Goal: Transaction & Acquisition: Obtain resource

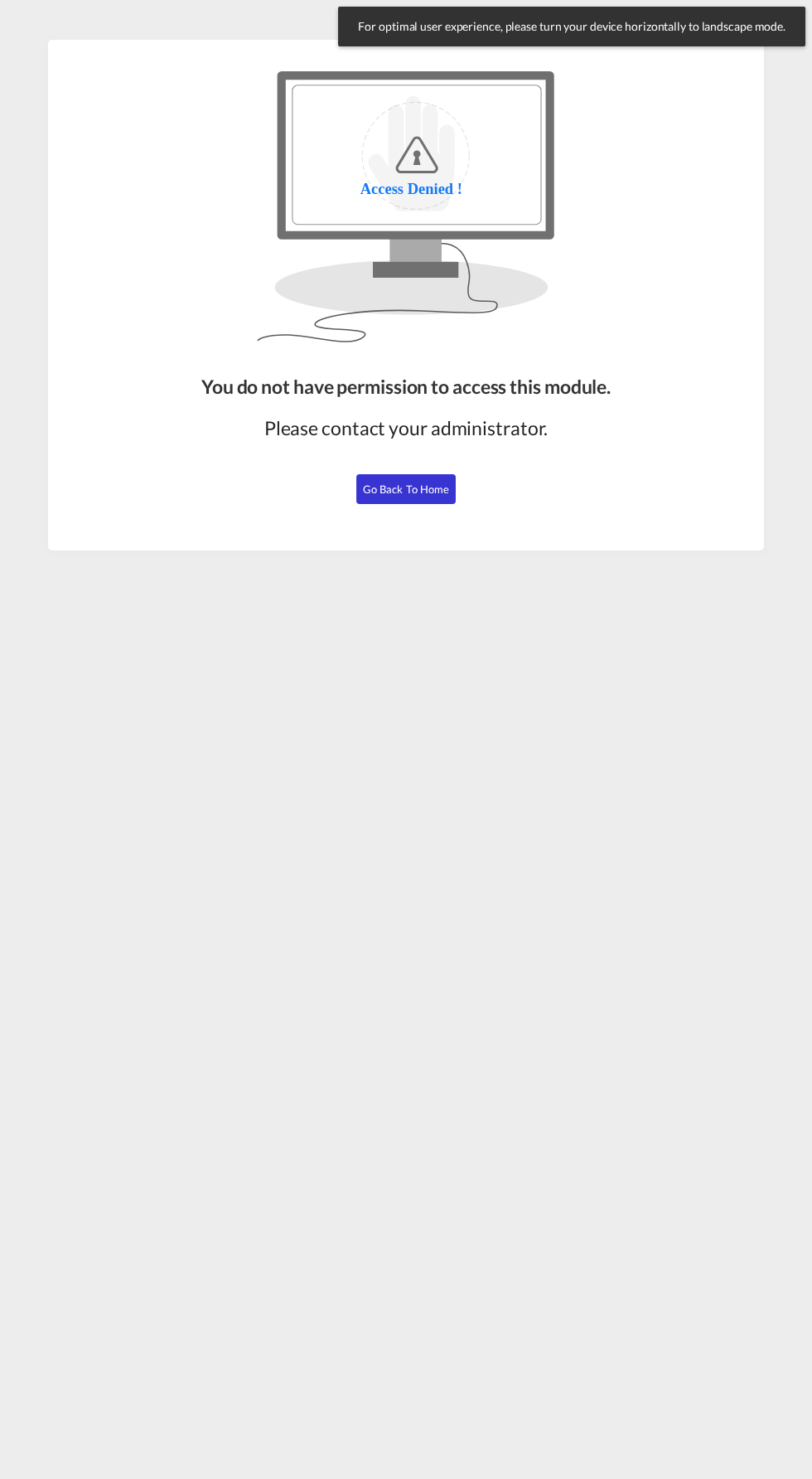
click at [399, 490] on span "Go Back to Home" at bounding box center [406, 489] width 87 height 14
click at [421, 485] on span "Go Back to Home" at bounding box center [406, 489] width 87 height 14
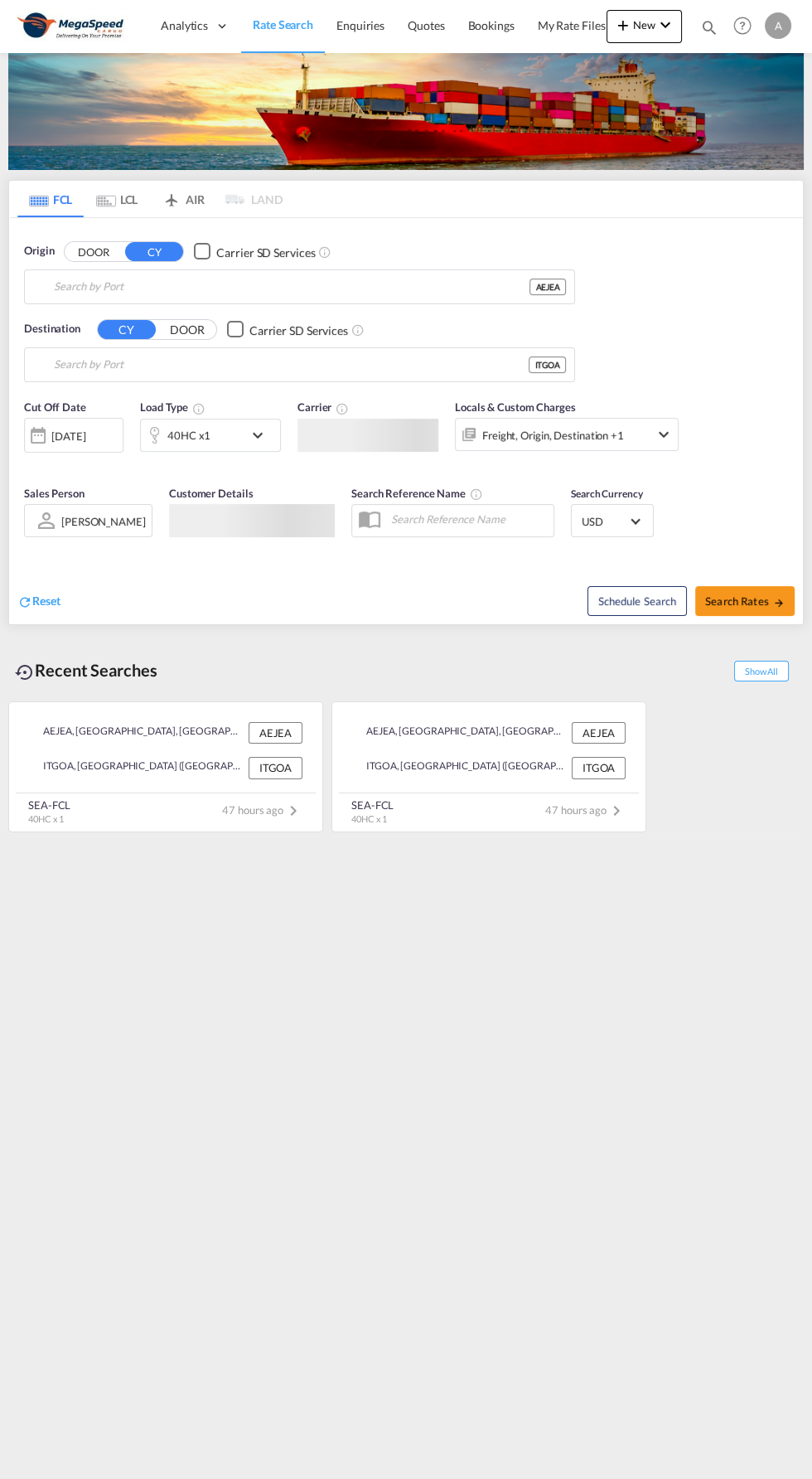
type input "[GEOGRAPHIC_DATA], [GEOGRAPHIC_DATA]"
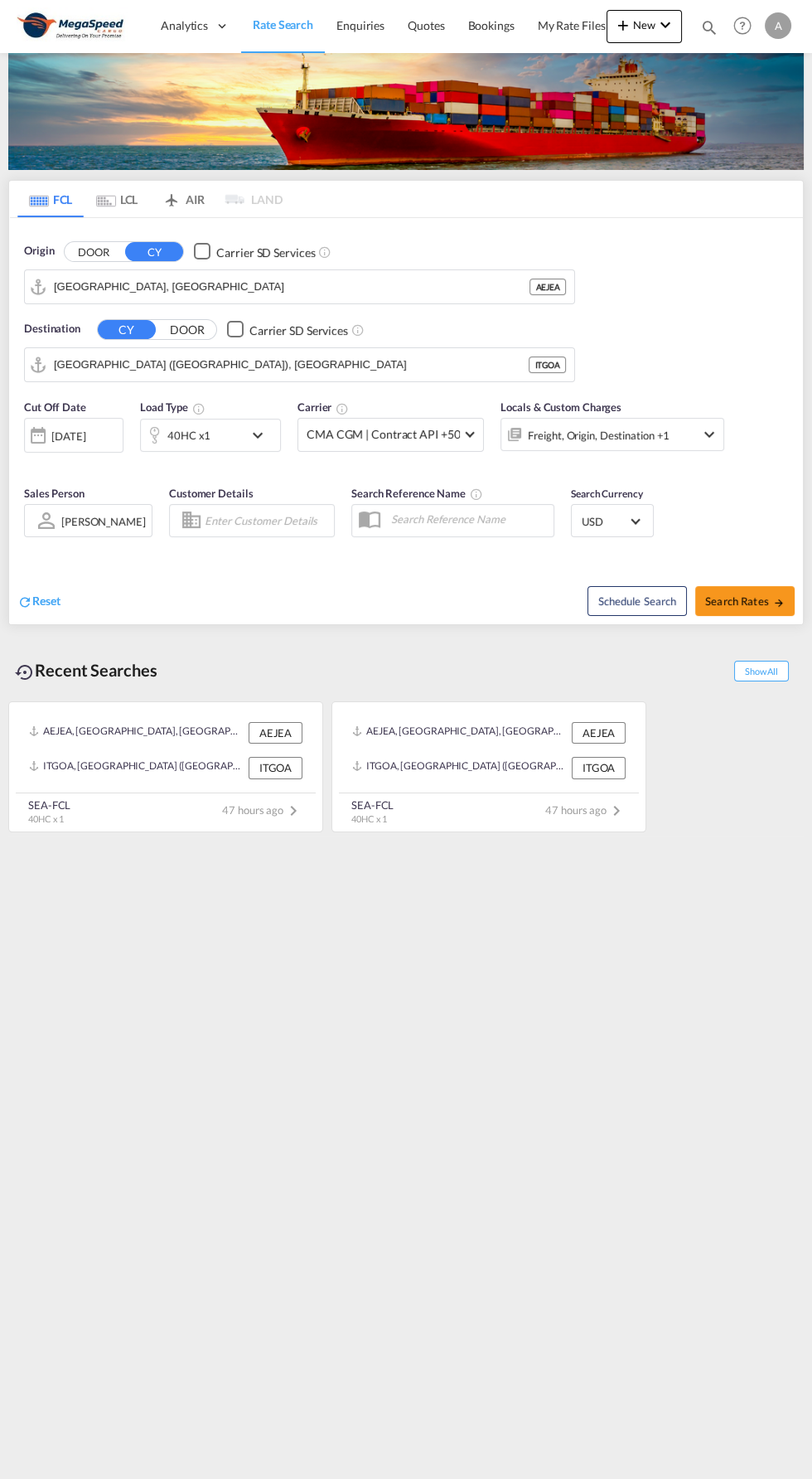
click at [232, 448] on div "40HC x1" at bounding box center [193, 435] width 103 height 33
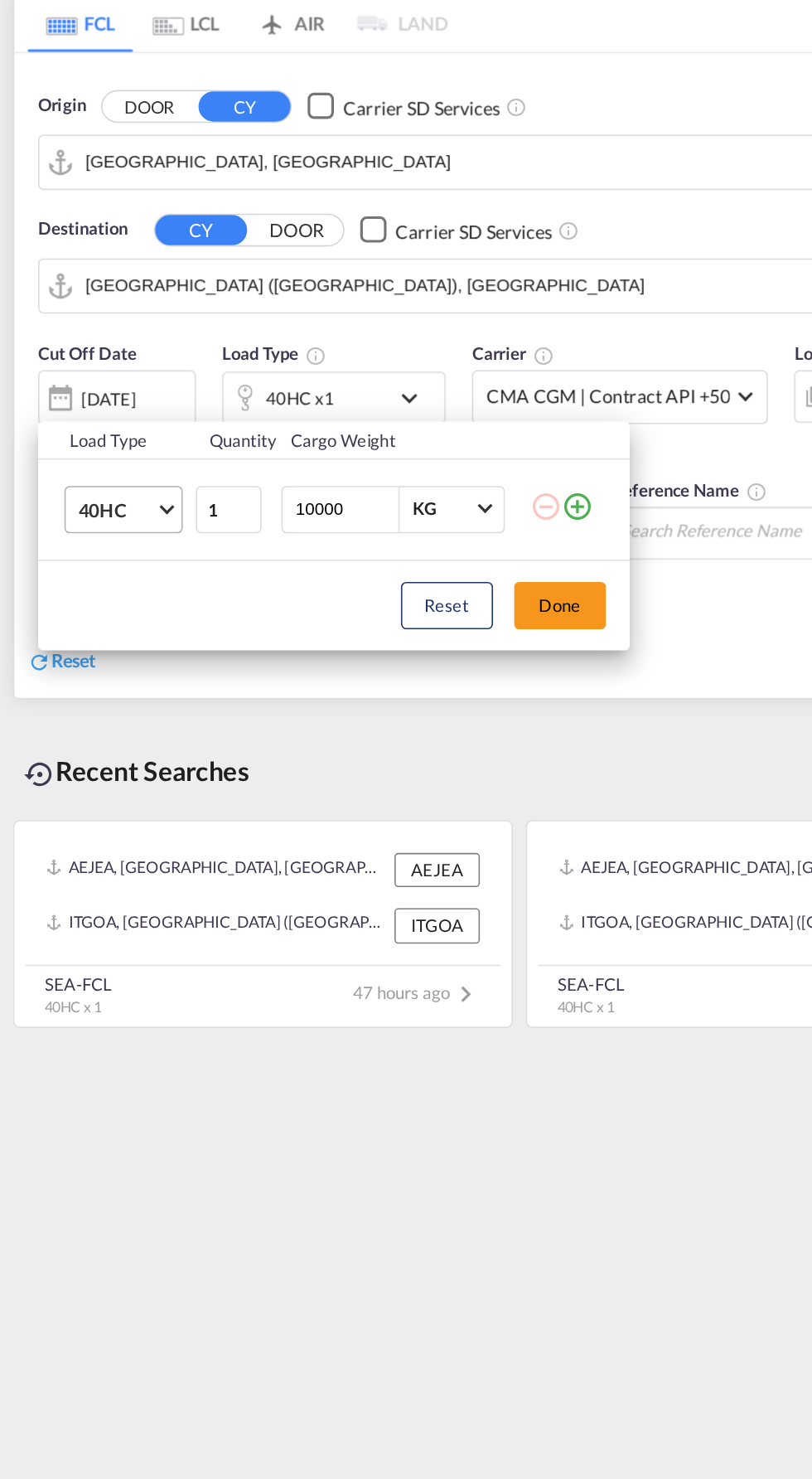
click at [104, 503] on span "Choose: \a40HC" at bounding box center [104, 503] width 9 height 9
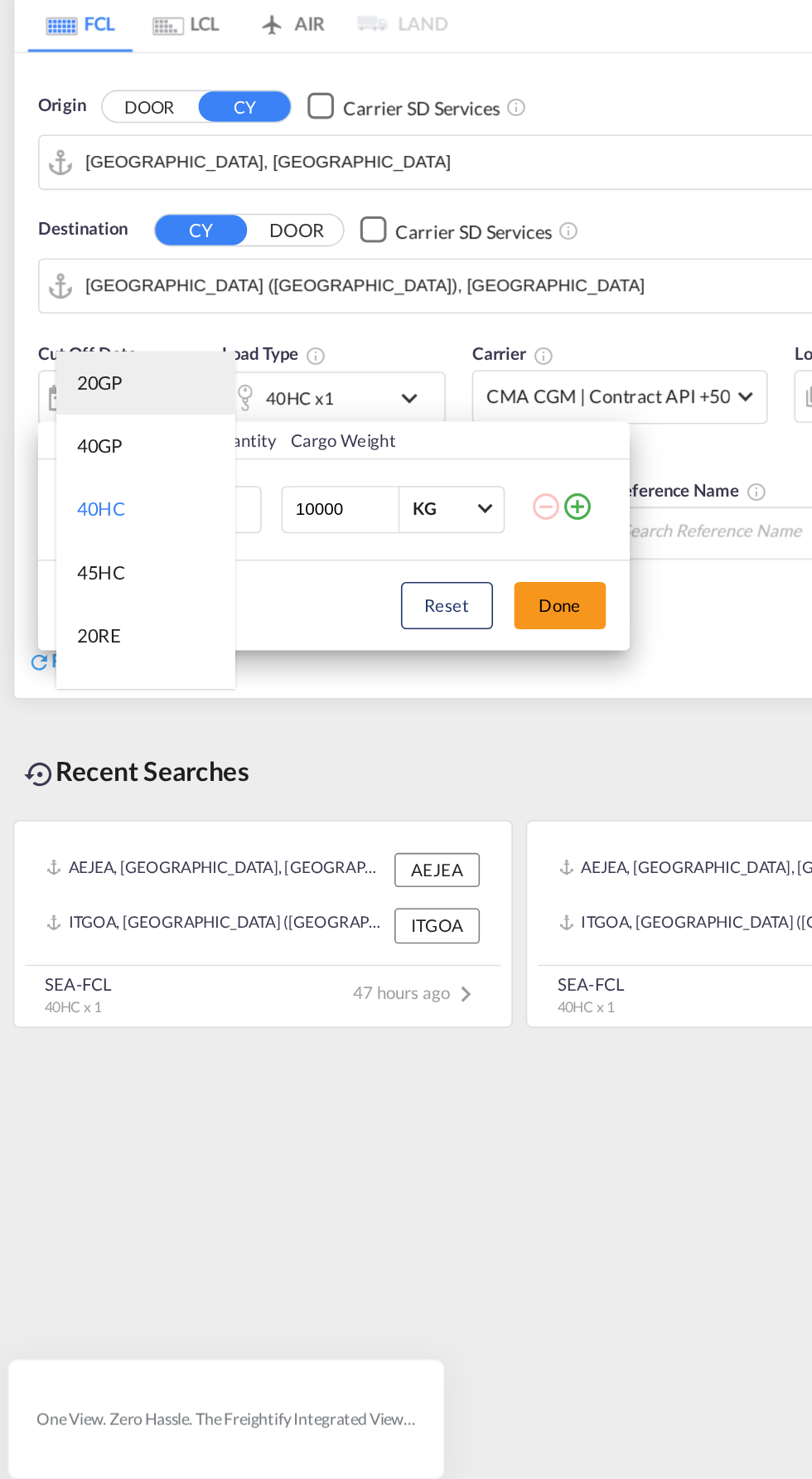
click at [84, 427] on md-option "20GP" at bounding box center [92, 425] width 113 height 40
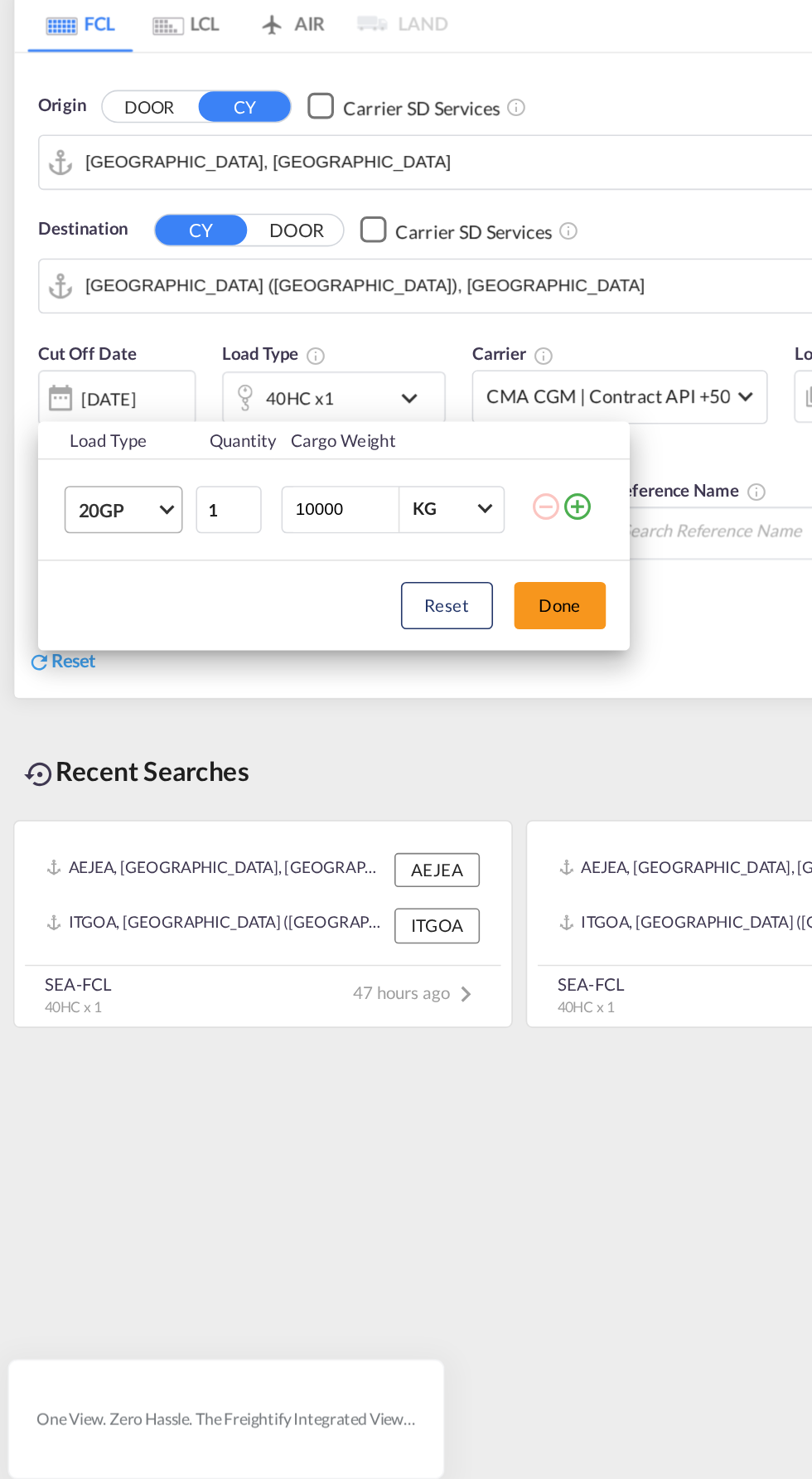
click at [104, 503] on span "Choose: \a20GP" at bounding box center [104, 503] width 9 height 9
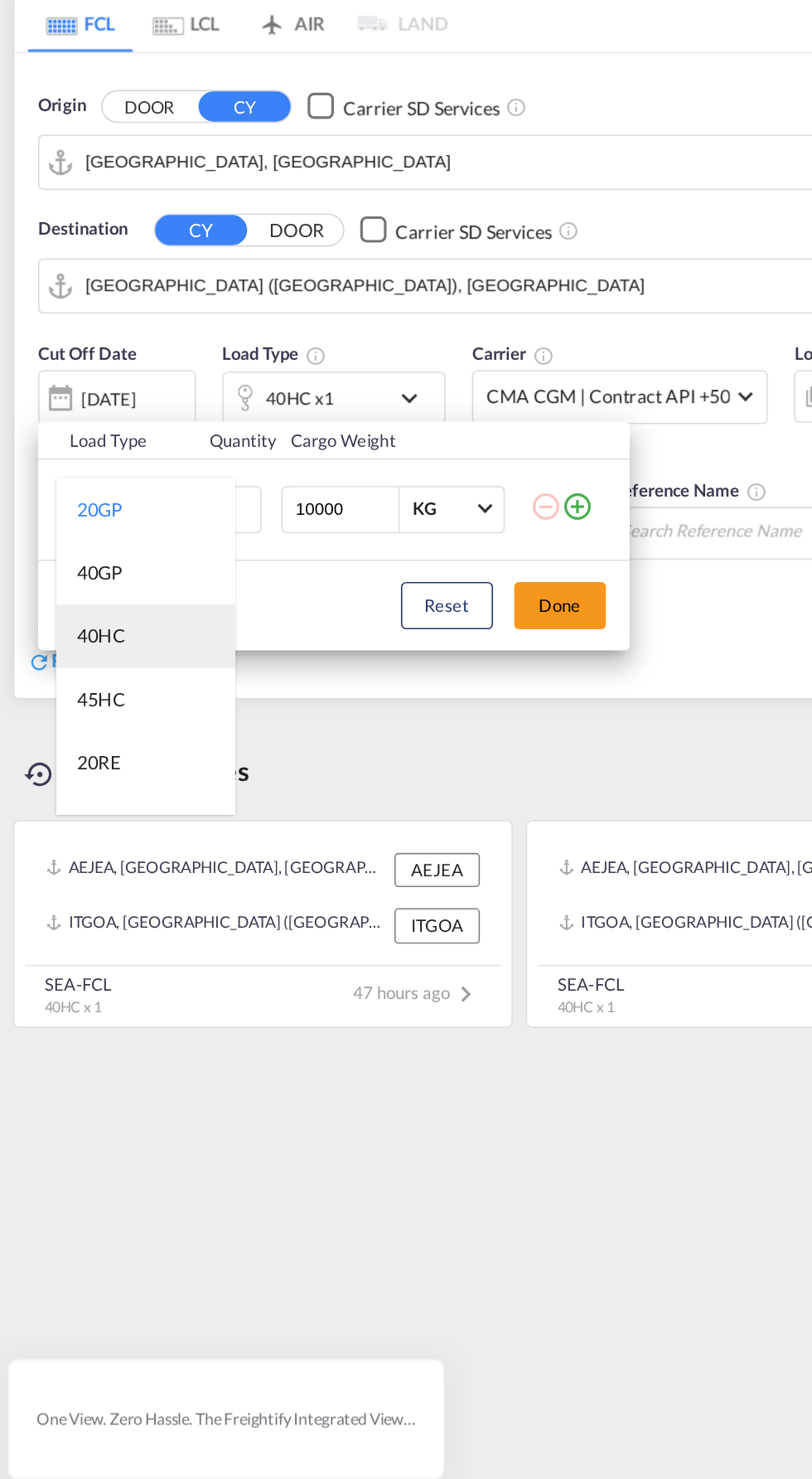
click at [86, 586] on md-option "40HC" at bounding box center [92, 585] width 113 height 40
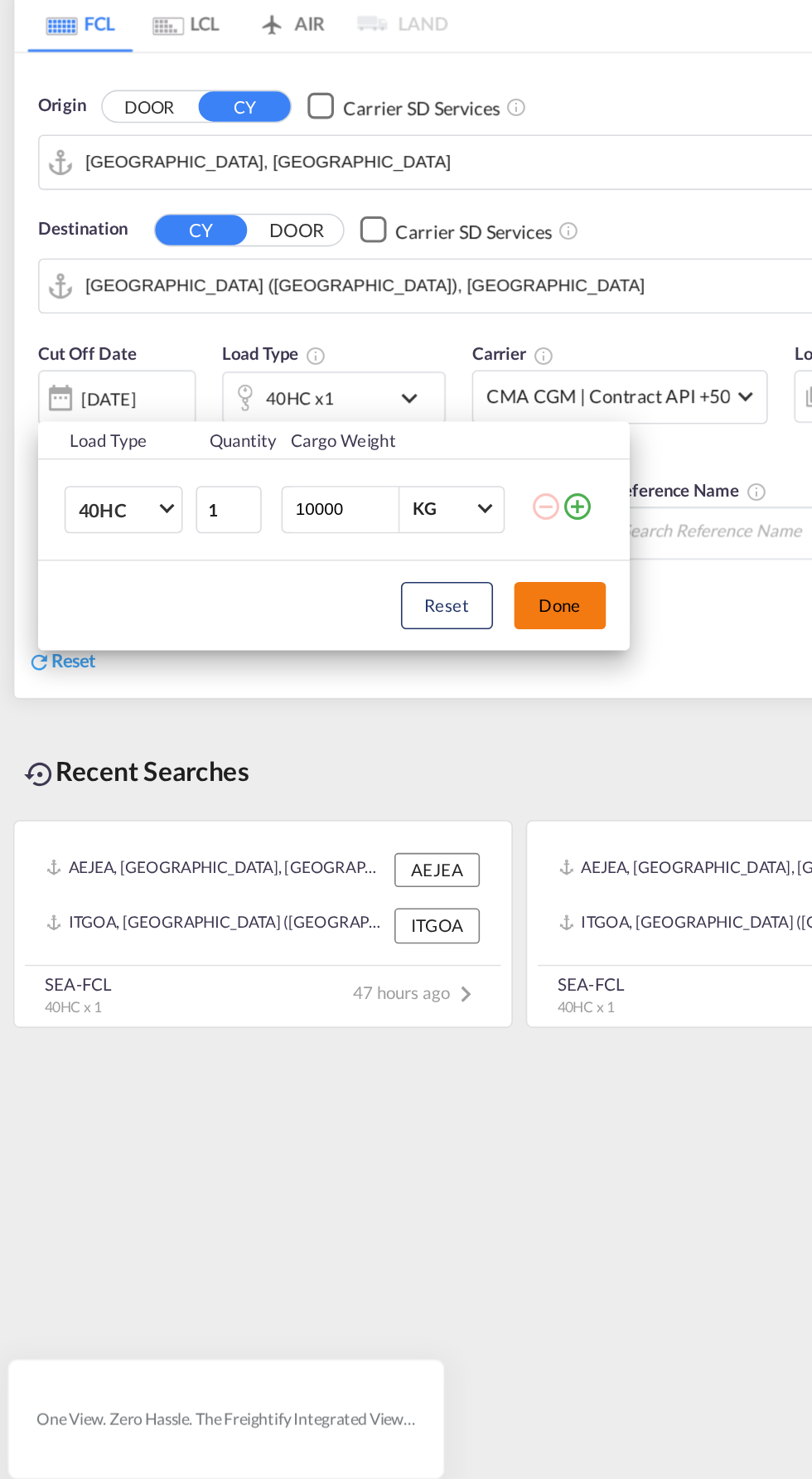
click at [372, 562] on button "Done" at bounding box center [353, 566] width 58 height 30
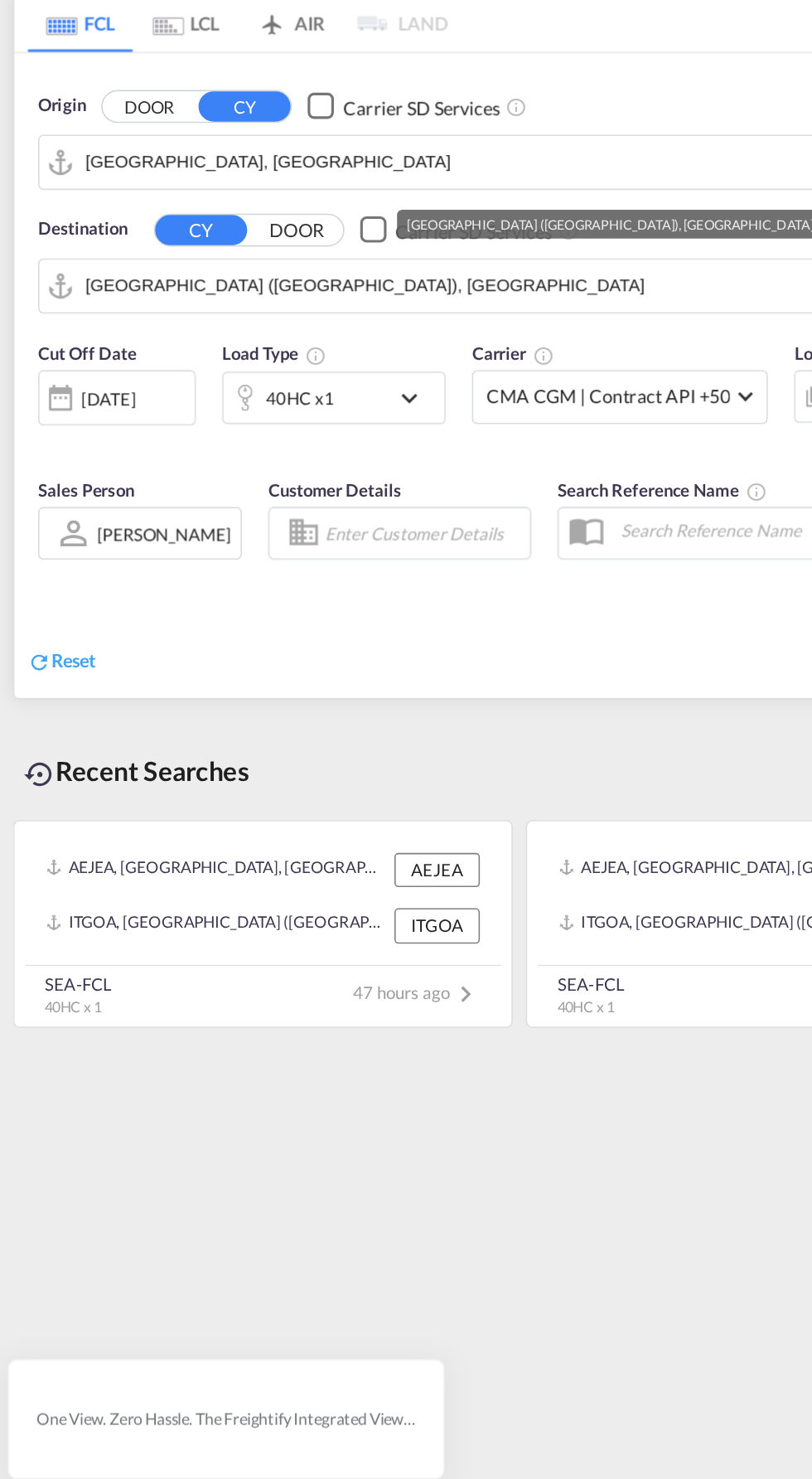
click at [192, 369] on input "[GEOGRAPHIC_DATA] ([GEOGRAPHIC_DATA]), [GEOGRAPHIC_DATA]" at bounding box center [291, 365] width 475 height 25
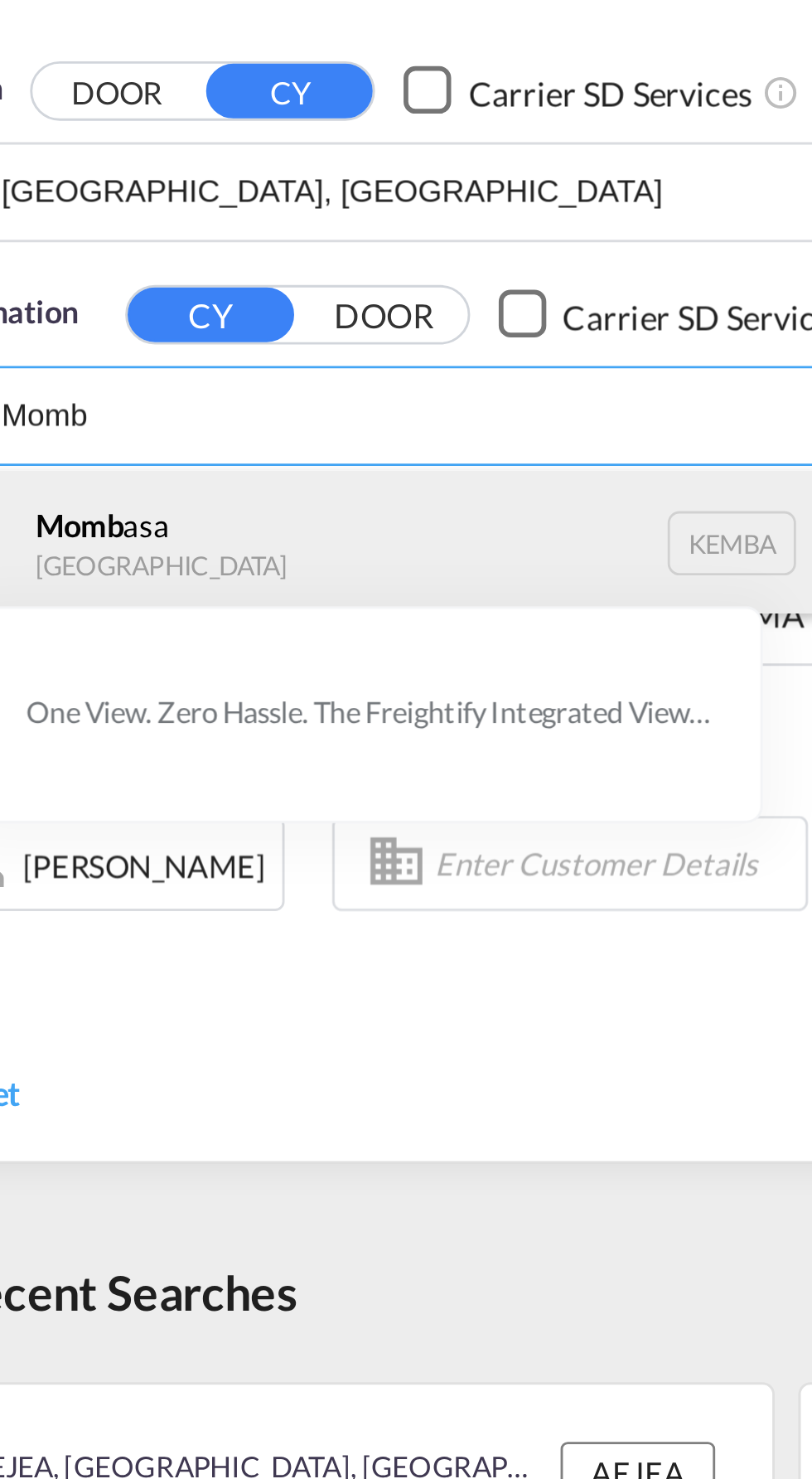
click at [139, 411] on div "Momb asa [GEOGRAPHIC_DATA] [GEOGRAPHIC_DATA]" at bounding box center [182, 408] width 315 height 50
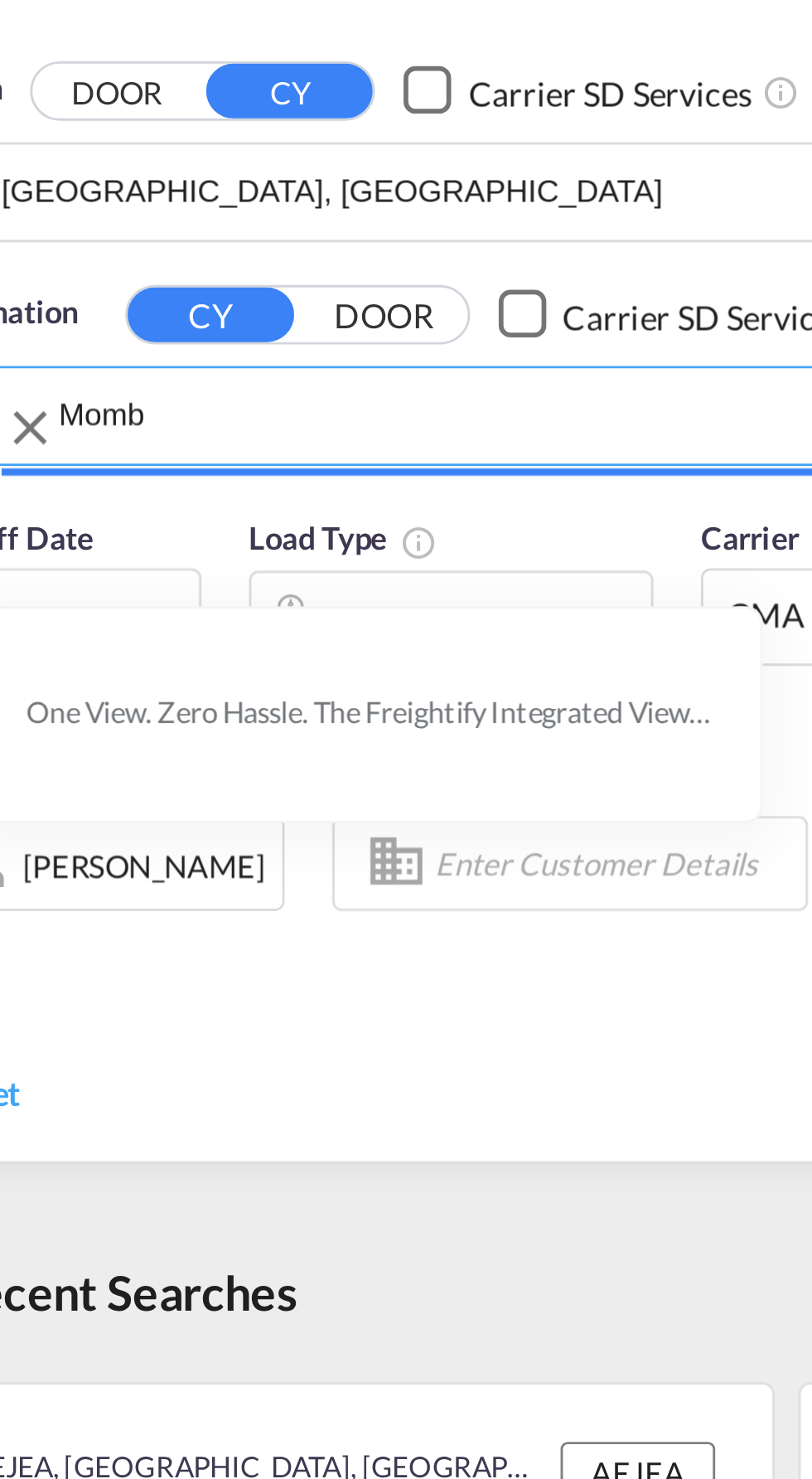
type input "Mombasa, KEMBA"
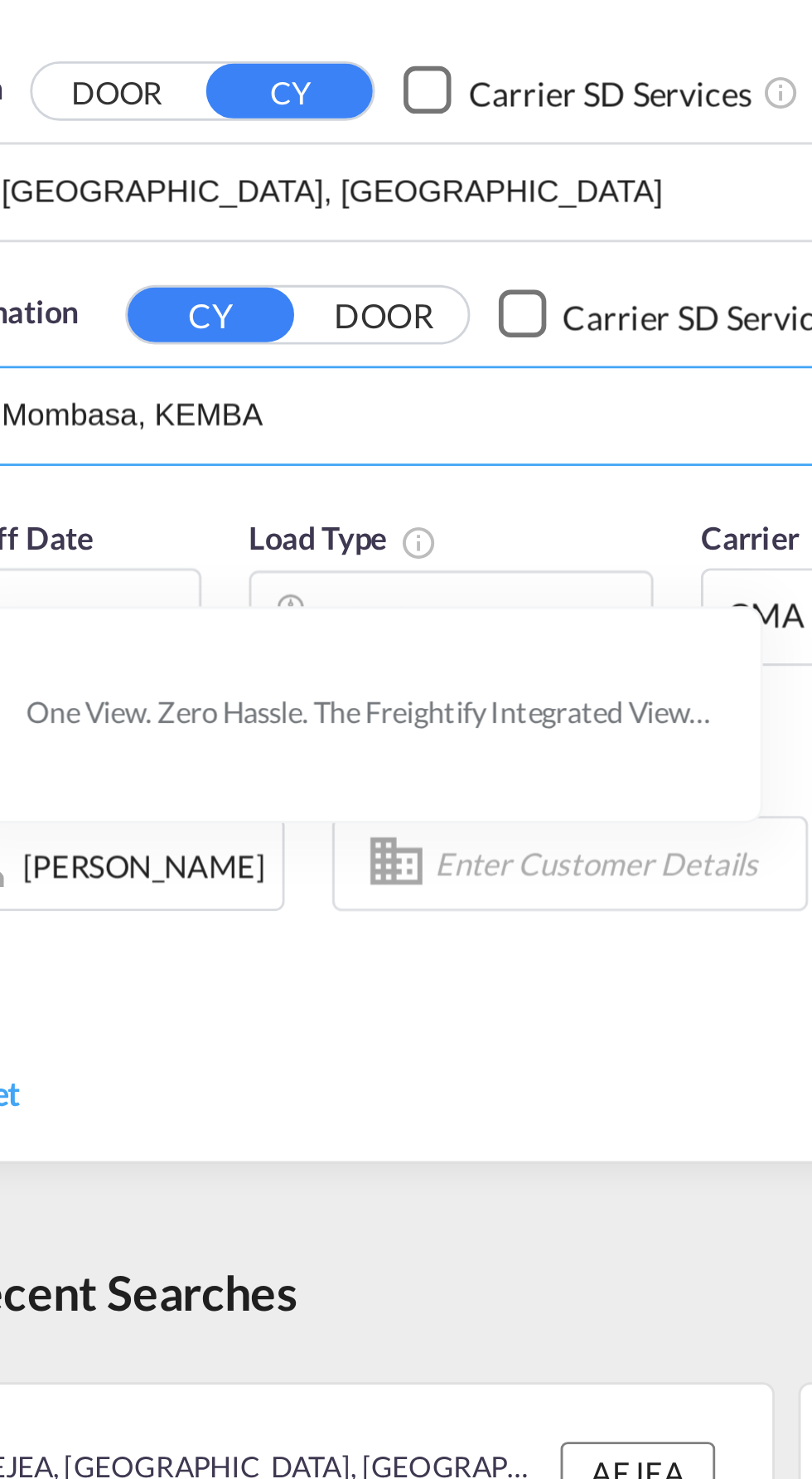
click at [64, 242] on button "DOOR" at bounding box center [93, 252] width 58 height 19
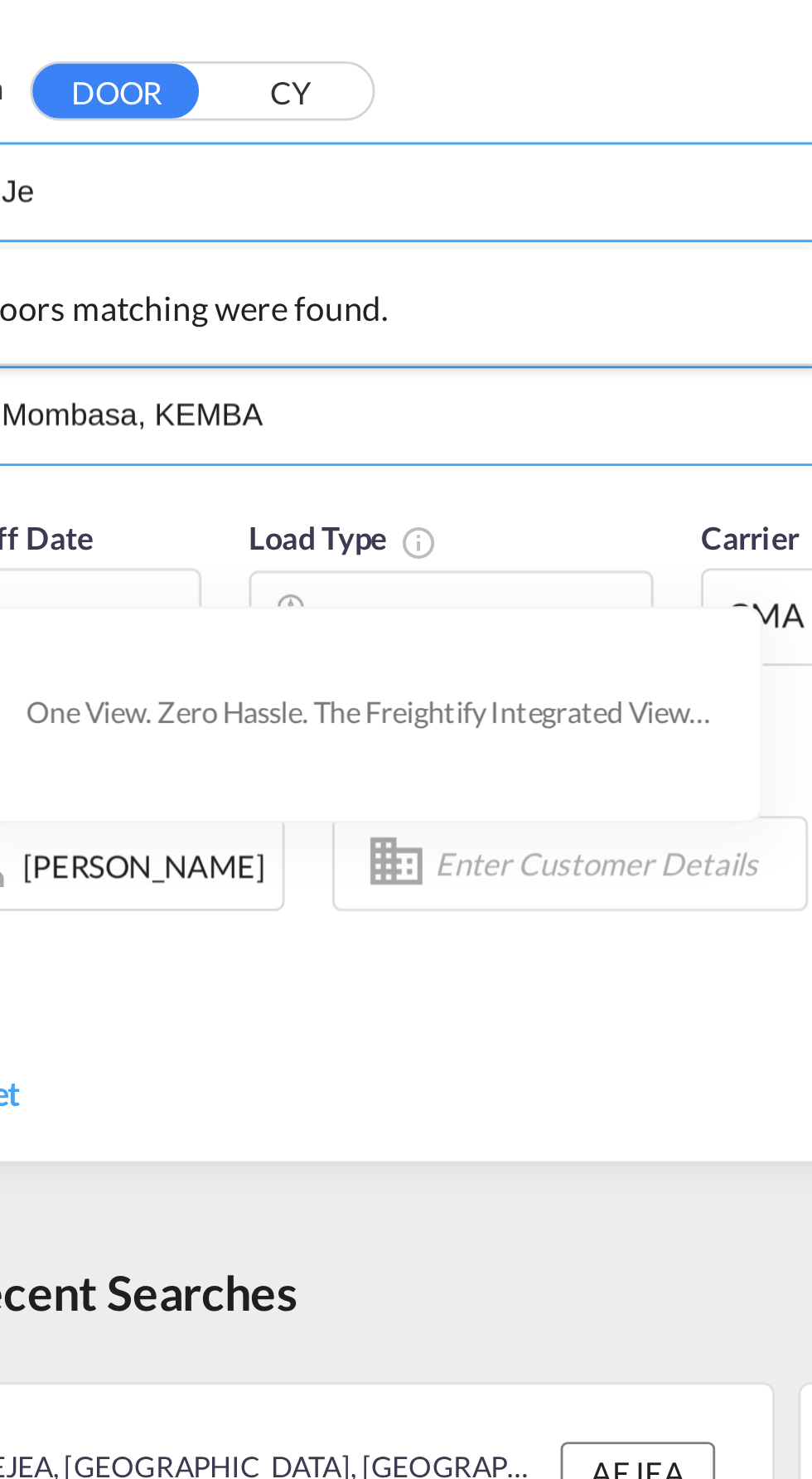
type input "J"
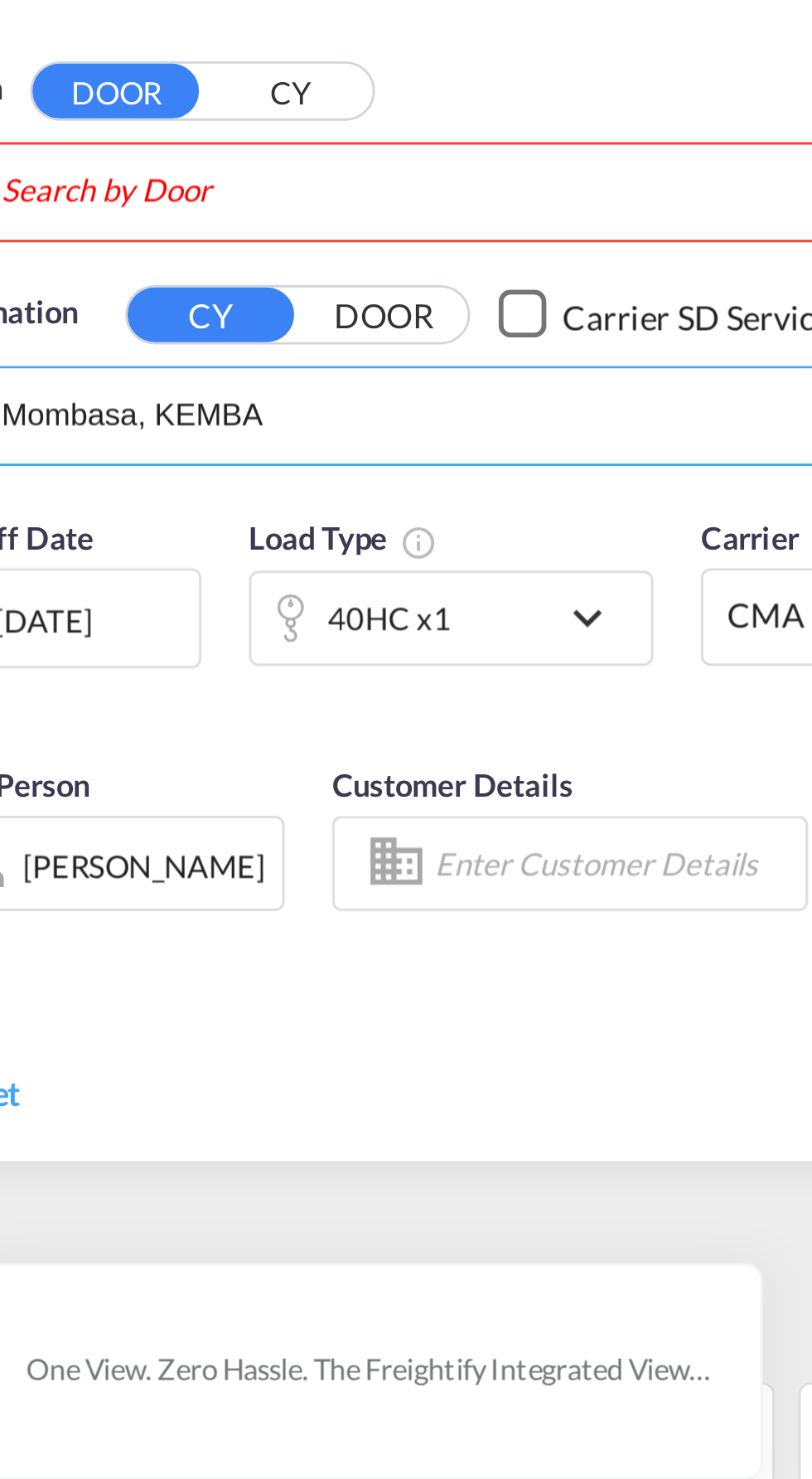
click at [194, 281] on input "Search by Door" at bounding box center [309, 287] width 512 height 25
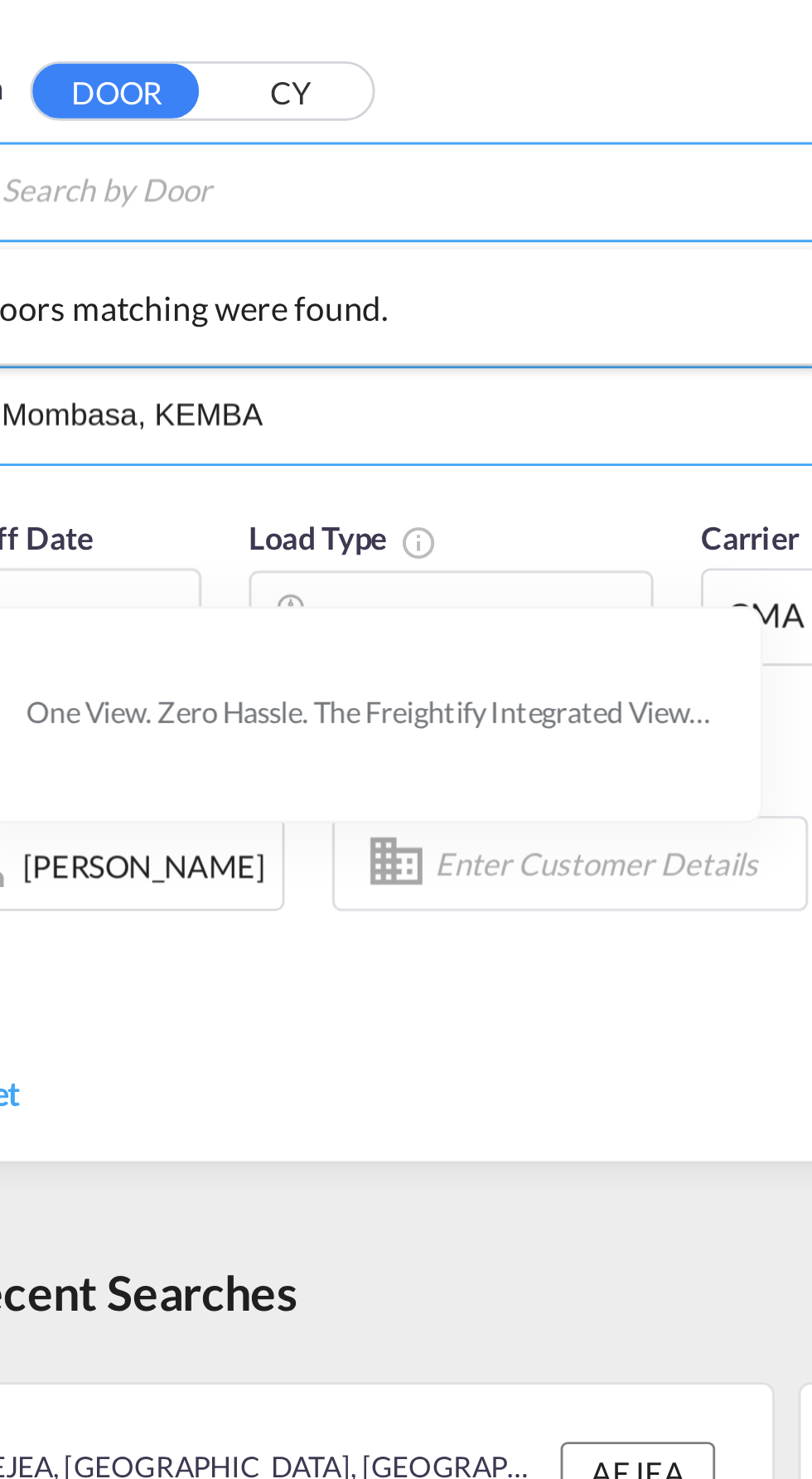
type input "J"
type input "Jebel ali"
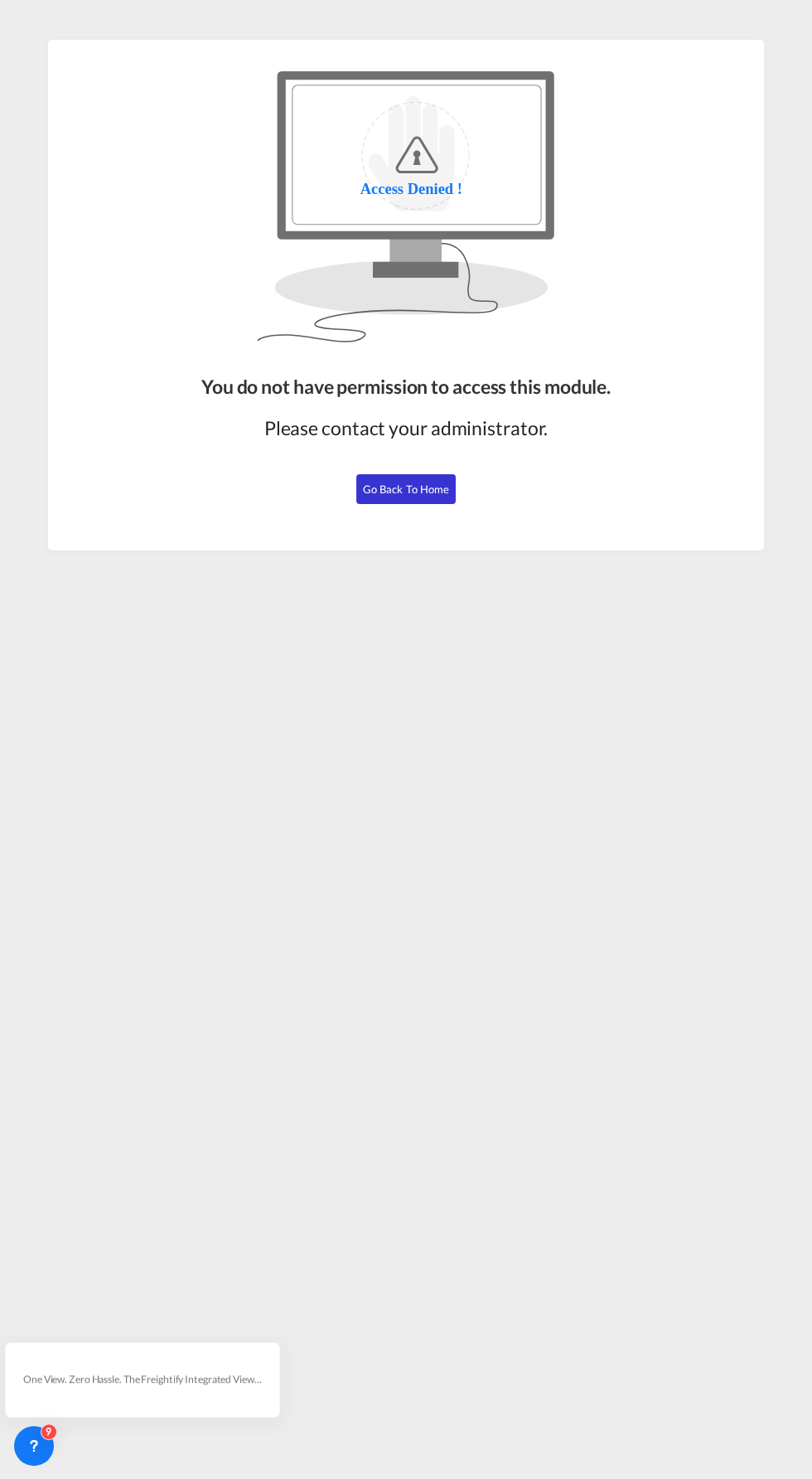
click at [401, 489] on span "Go Back to Home" at bounding box center [406, 489] width 87 height 14
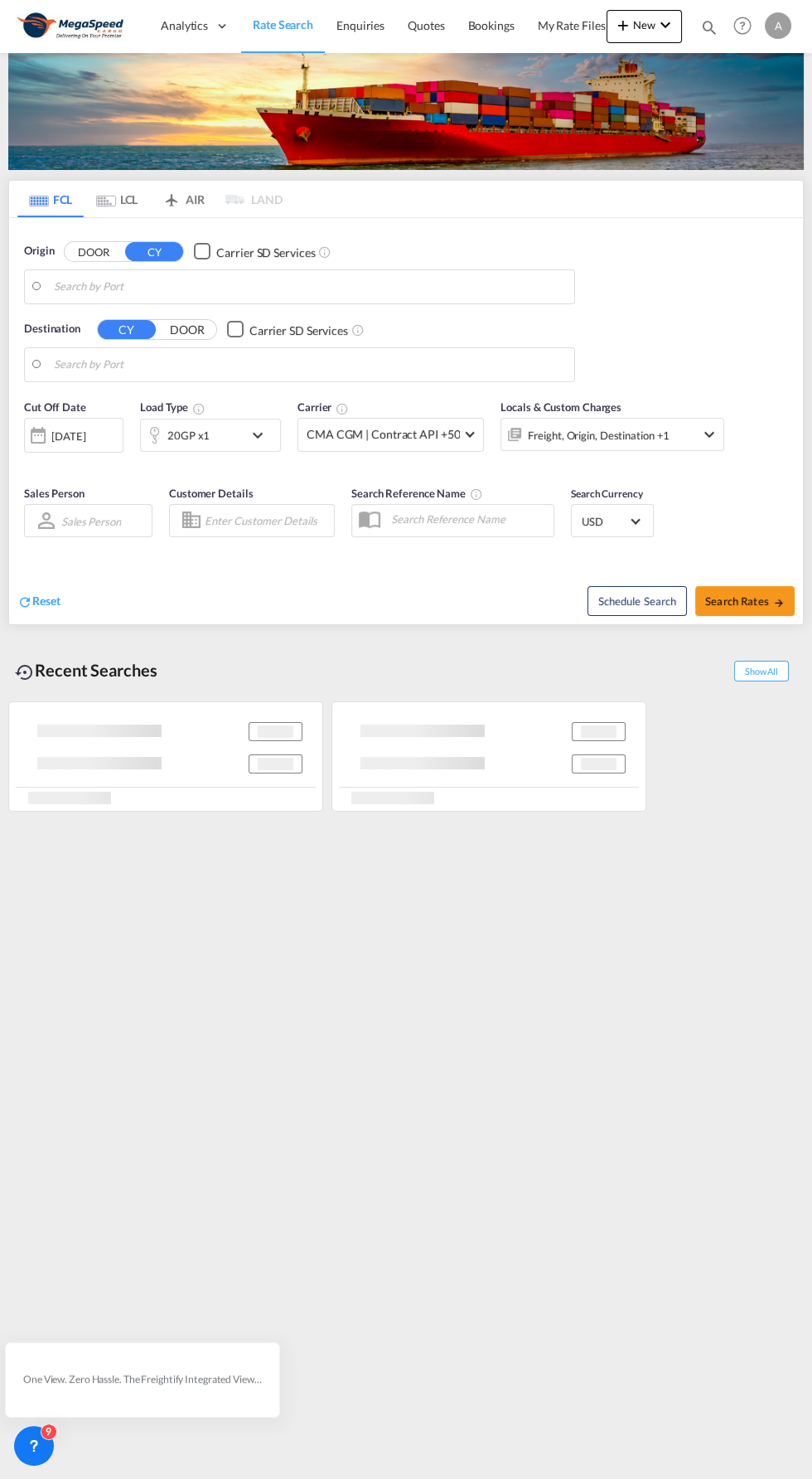
type input "[GEOGRAPHIC_DATA], [GEOGRAPHIC_DATA]"
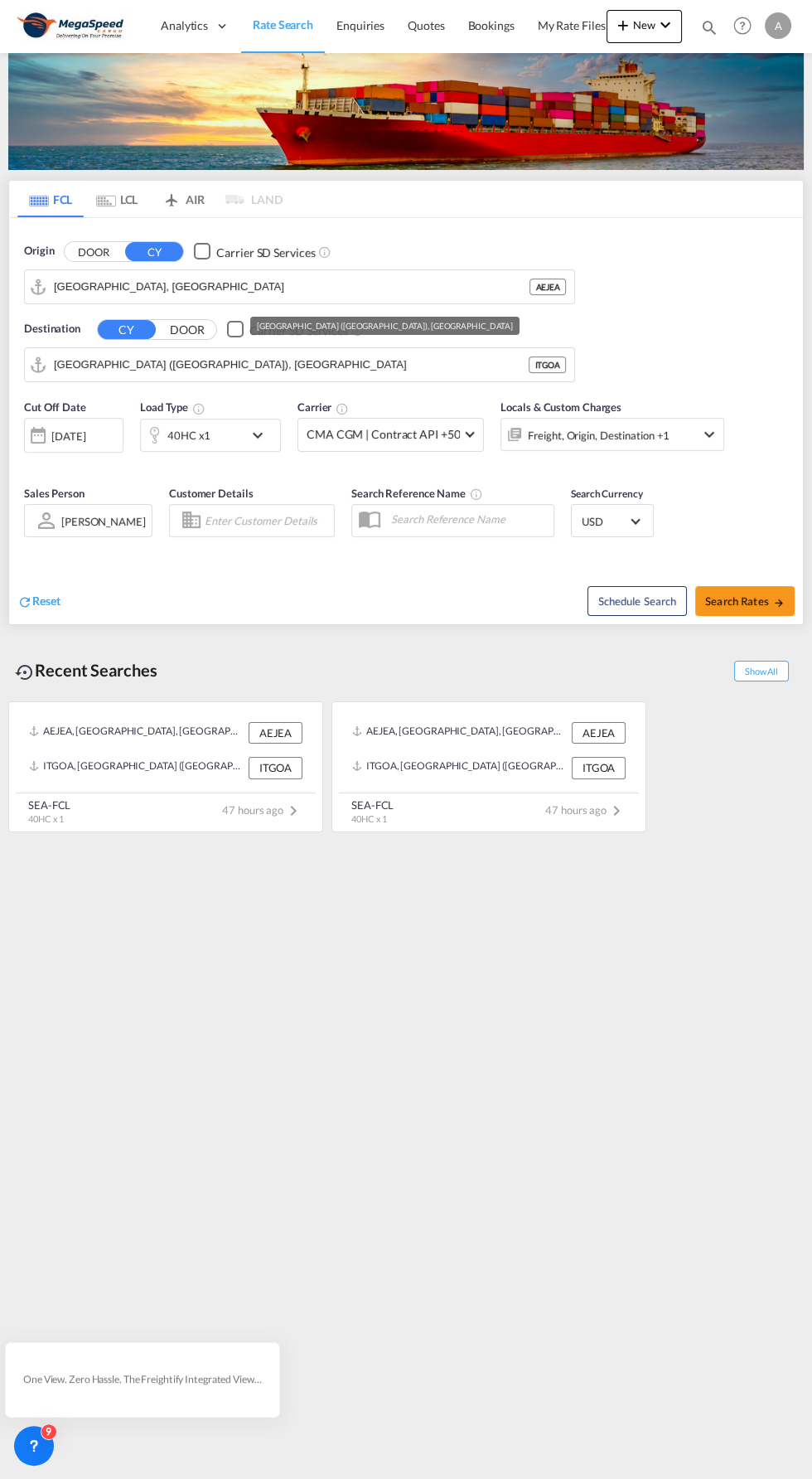
click at [168, 365] on input "[GEOGRAPHIC_DATA] ([GEOGRAPHIC_DATA]), [GEOGRAPHIC_DATA]" at bounding box center [291, 365] width 475 height 25
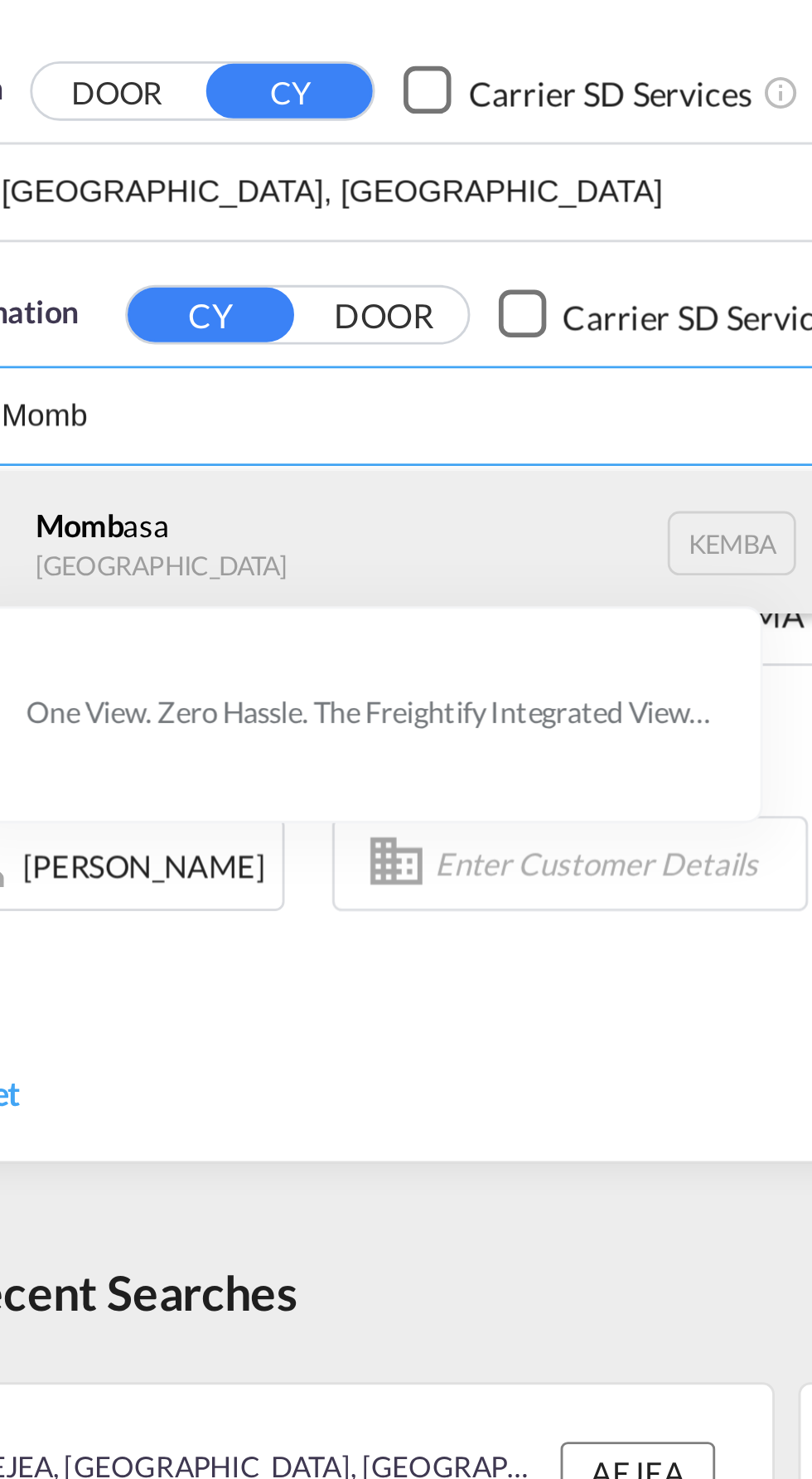
click at [106, 406] on div "Momb asa [GEOGRAPHIC_DATA] [GEOGRAPHIC_DATA]" at bounding box center [182, 408] width 315 height 50
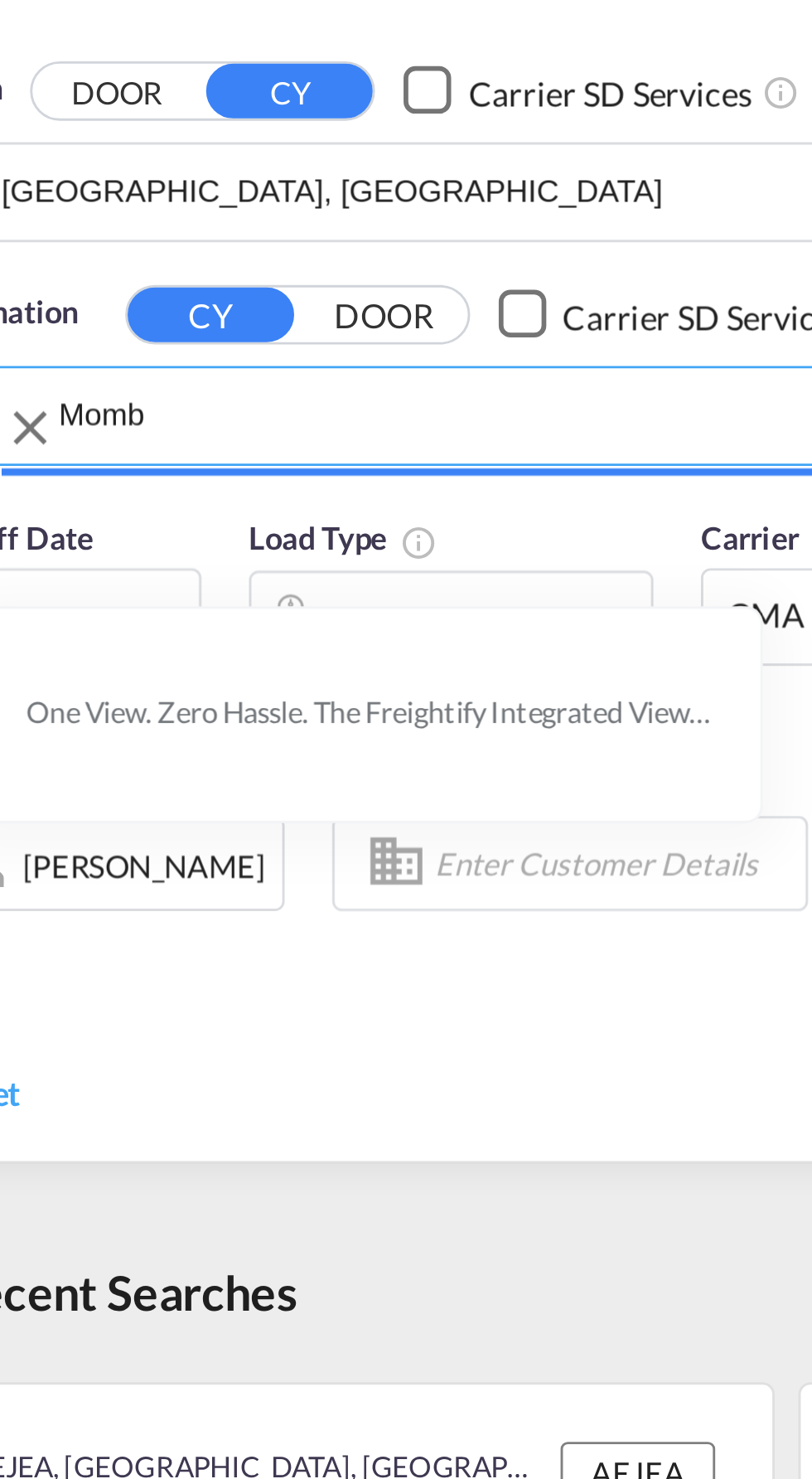
type input "Mombasa, KEMBA"
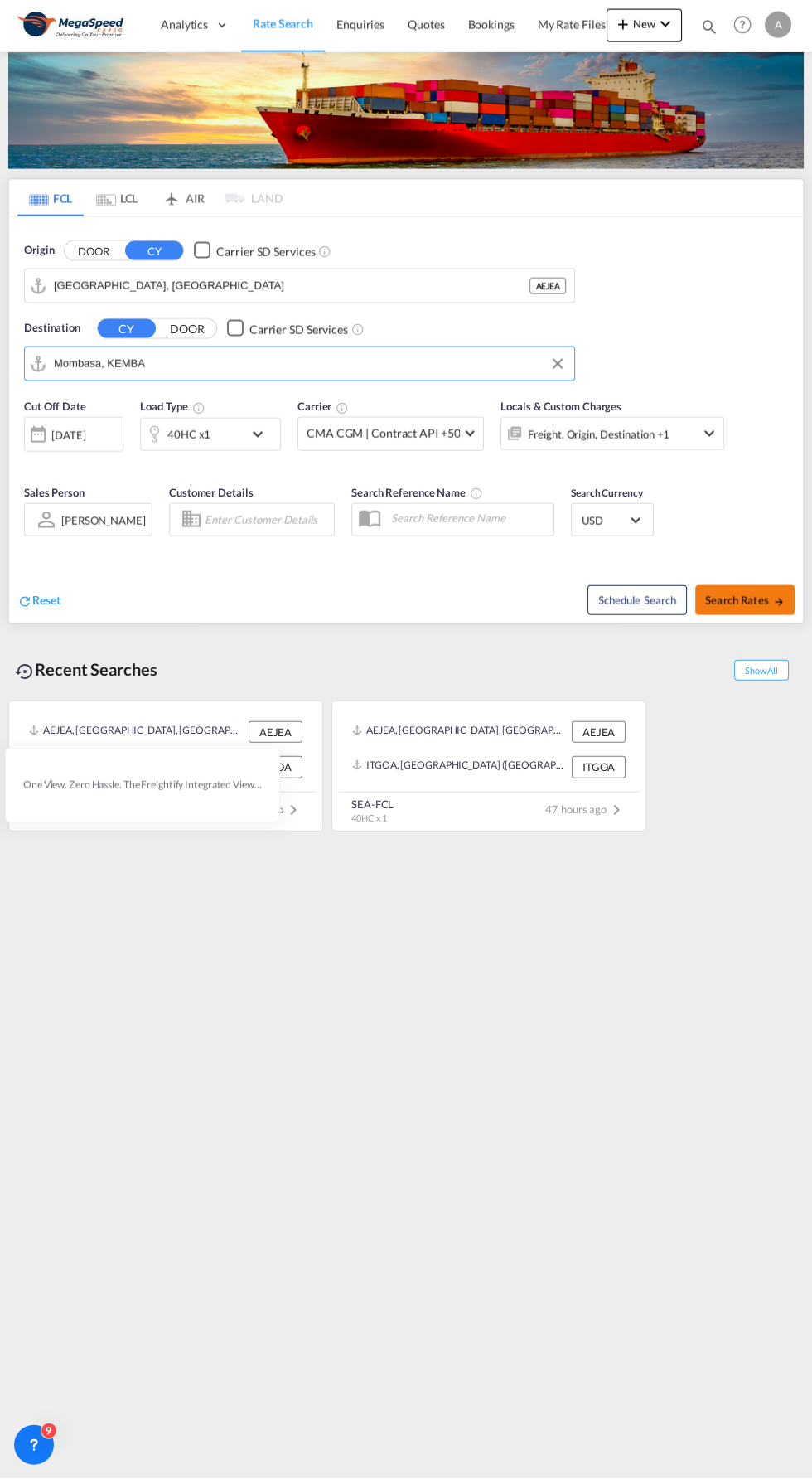
click at [754, 596] on span "Search Rates" at bounding box center [745, 601] width 80 height 14
type input "AEJEA to KEMBA / [DATE]"
